Goal: Transaction & Acquisition: Download file/media

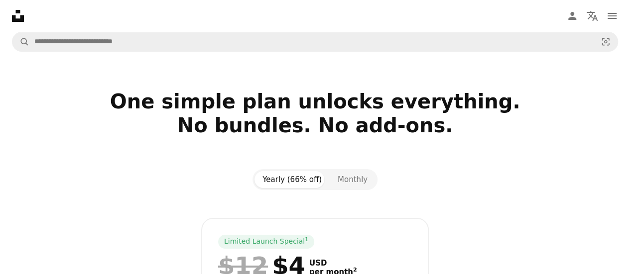
click at [14, 18] on icon at bounding box center [18, 16] width 12 height 12
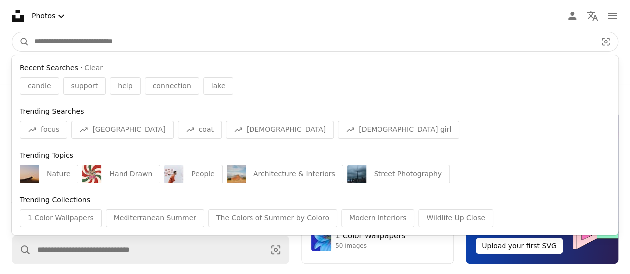
click at [92, 42] on input "Find visuals sitewide" at bounding box center [311, 41] width 564 height 19
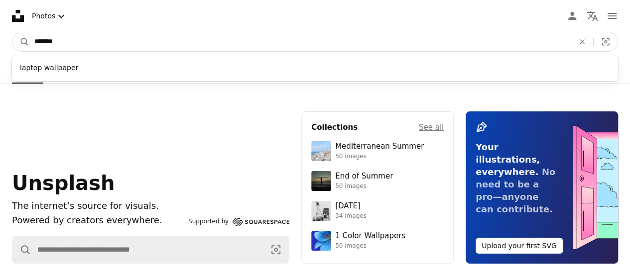
type input "******"
click at [12, 32] on button "A magnifying glass" at bounding box center [20, 41] width 17 height 19
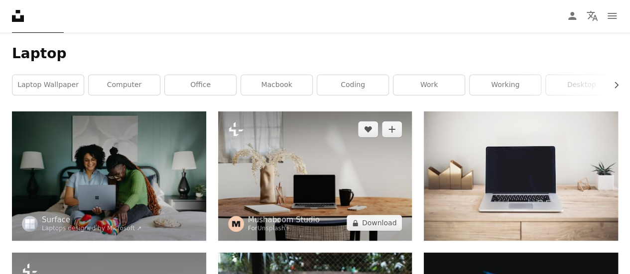
scroll to position [50, 0]
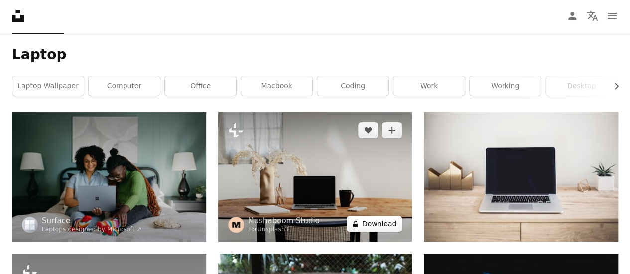
click at [382, 223] on button "A lock Download" at bounding box center [375, 224] width 56 height 16
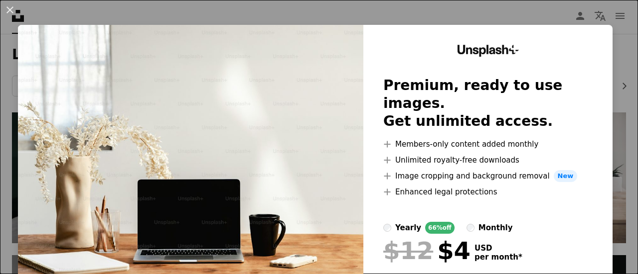
click at [615, 29] on div "An X shape Unsplash+ Premium, ready to use images. Get unlimited access. A plus…" at bounding box center [319, 137] width 638 height 274
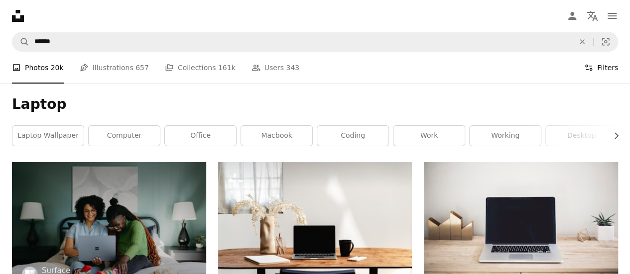
click at [603, 66] on button "Filters Filters" at bounding box center [601, 68] width 34 height 32
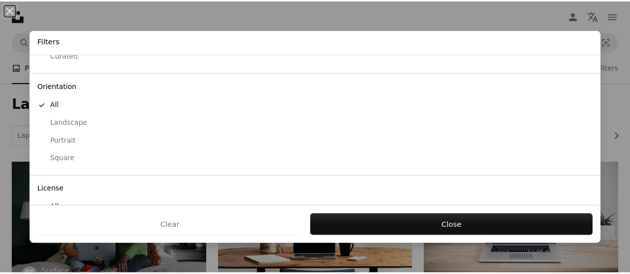
scroll to position [119, 0]
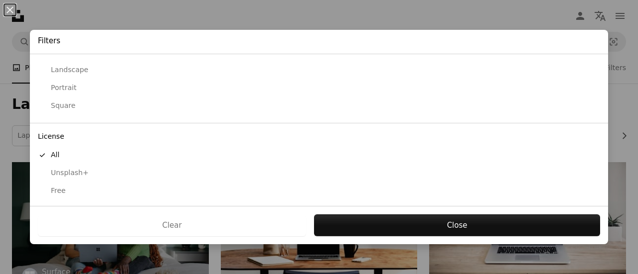
click at [59, 188] on div "Free" at bounding box center [319, 191] width 562 height 10
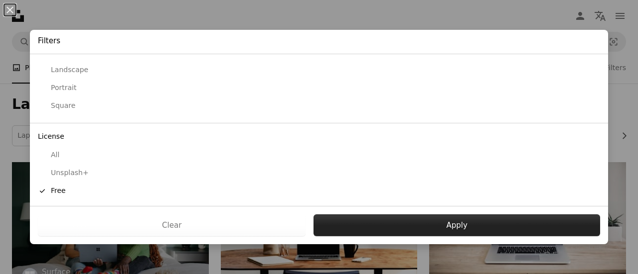
click at [462, 220] on button "Apply" at bounding box center [456, 226] width 286 height 22
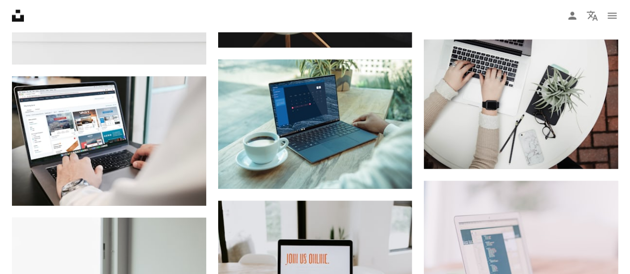
scroll to position [1096, 0]
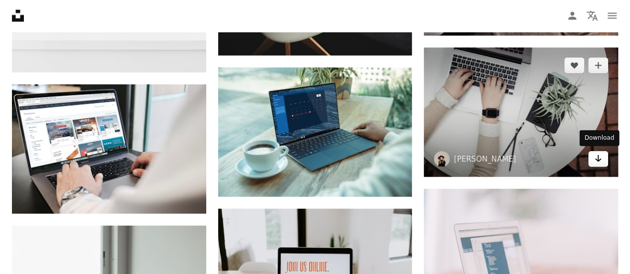
click at [603, 160] on link "Arrow pointing down" at bounding box center [598, 159] width 20 height 16
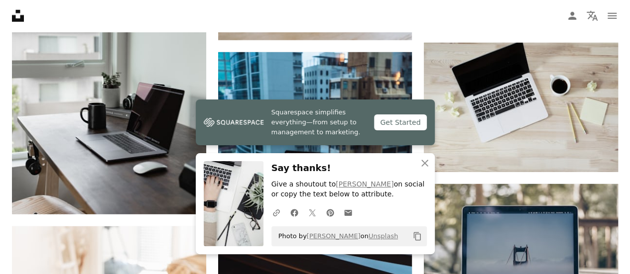
scroll to position [1155, 0]
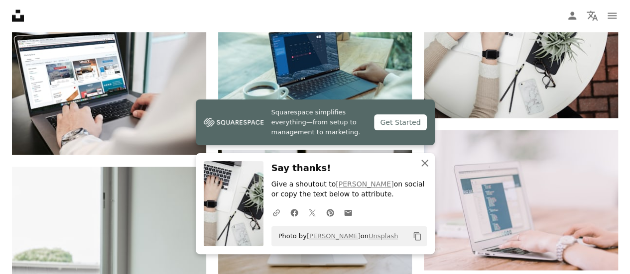
click at [426, 161] on icon "An X shape" at bounding box center [425, 163] width 12 height 12
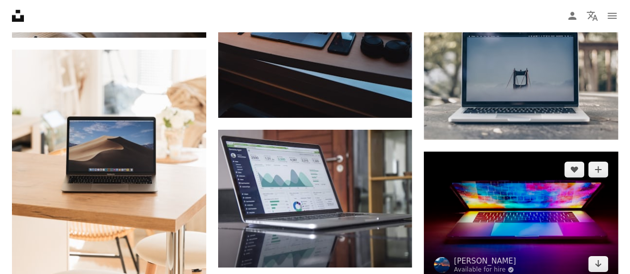
scroll to position [1503, 0]
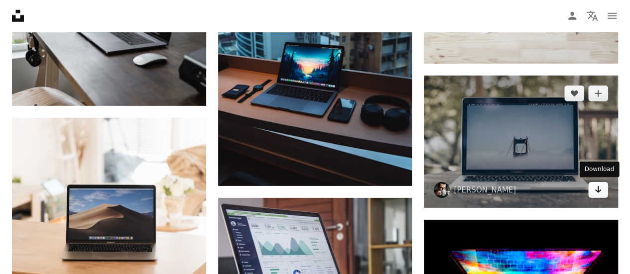
click at [600, 190] on icon "Arrow pointing down" at bounding box center [598, 190] width 8 height 12
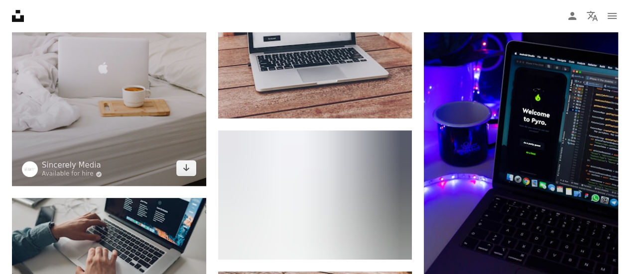
scroll to position [2051, 0]
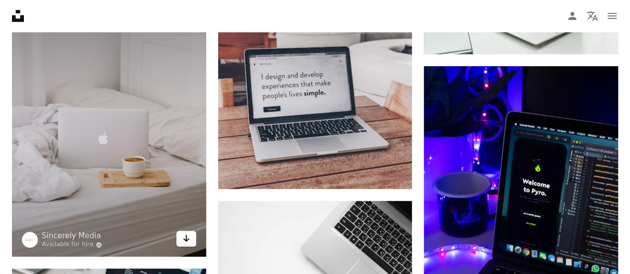
click at [188, 237] on icon "Arrow pointing down" at bounding box center [186, 239] width 8 height 12
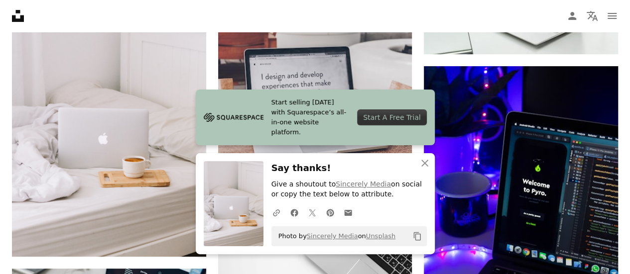
click at [429, 163] on icon "An X shape" at bounding box center [425, 163] width 12 height 12
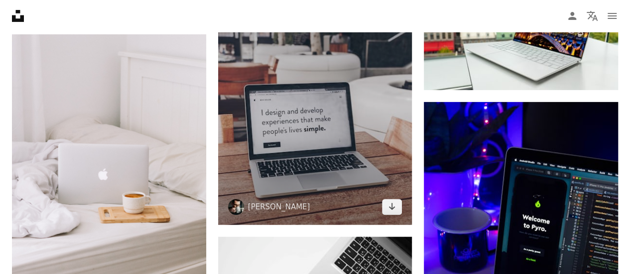
scroll to position [2001, 0]
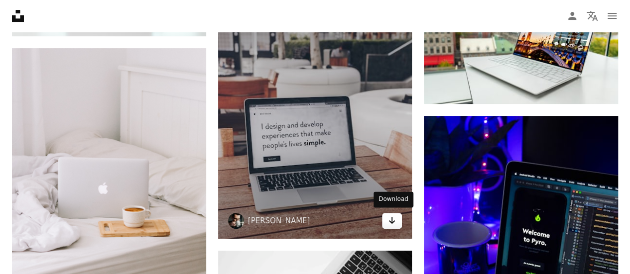
click at [397, 219] on link "Arrow pointing down" at bounding box center [392, 221] width 20 height 16
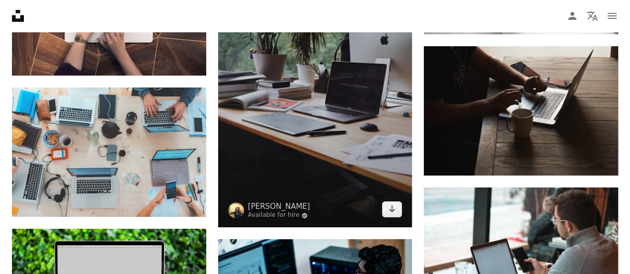
scroll to position [3713, 0]
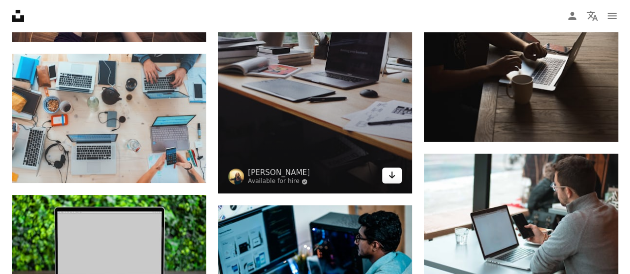
click at [395, 174] on icon "Download" at bounding box center [392, 175] width 6 height 7
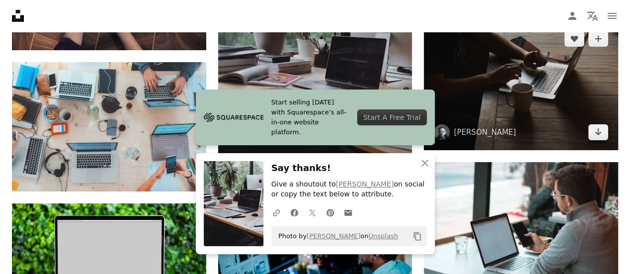
scroll to position [3613, 0]
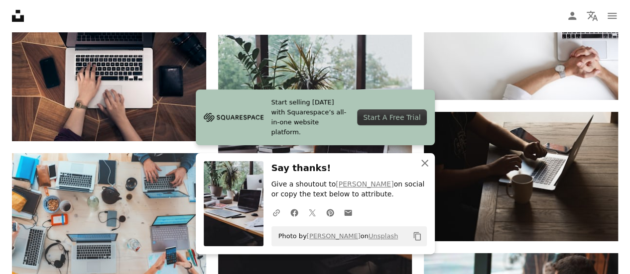
click at [431, 159] on button "An X shape Close" at bounding box center [425, 163] width 20 height 20
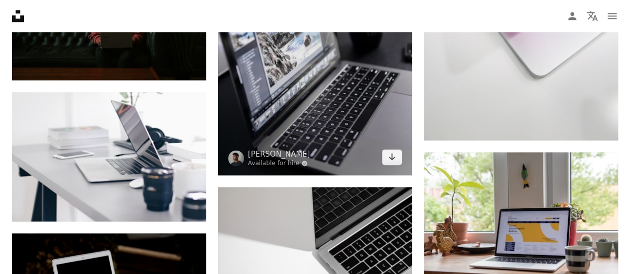
scroll to position [4659, 0]
